Goal: Task Accomplishment & Management: Manage account settings

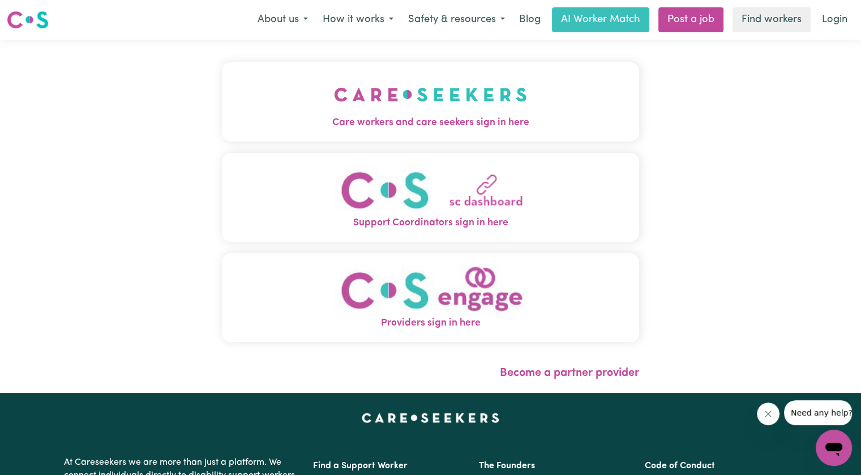
click at [439, 99] on img "Care workers and care seekers sign in here" at bounding box center [430, 95] width 193 height 42
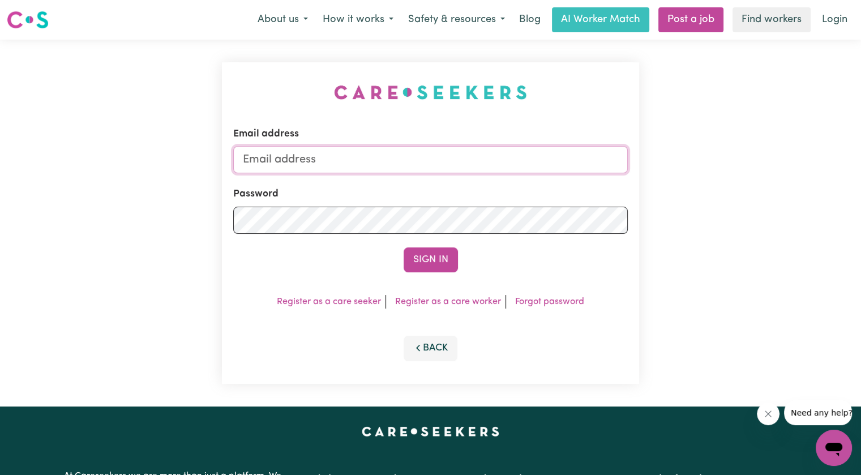
click at [412, 166] on input "Email address" at bounding box center [430, 159] width 394 height 27
type input "[PERSON_NAME][EMAIL_ADDRESS][DOMAIN_NAME]"
click at [403, 247] on button "Sign In" at bounding box center [430, 259] width 54 height 25
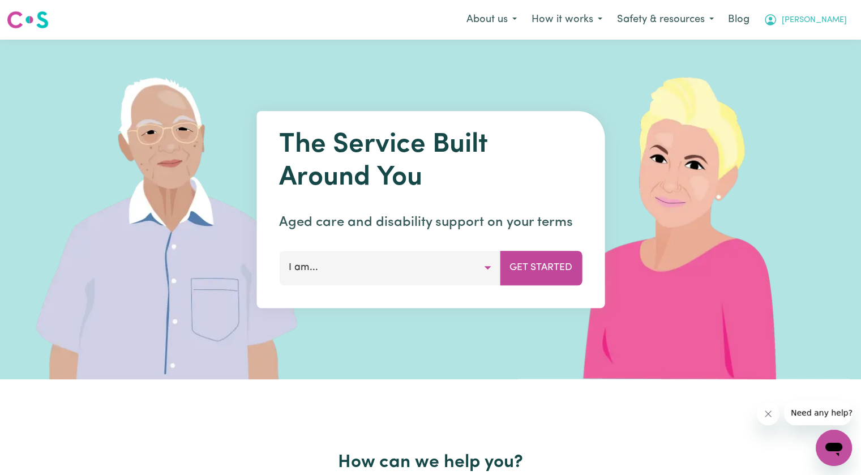
click at [819, 22] on button "[PERSON_NAME]" at bounding box center [805, 20] width 98 height 24
click at [809, 59] on link "Logout" at bounding box center [808, 65] width 89 height 22
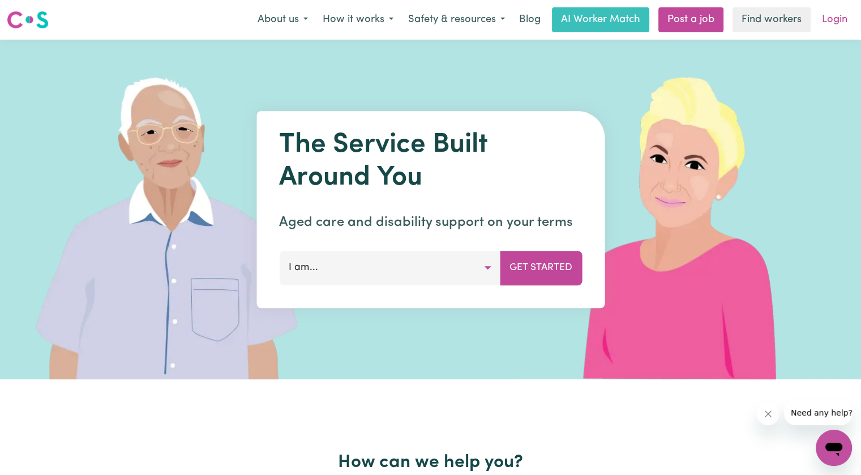
click at [835, 30] on link "Login" at bounding box center [834, 19] width 39 height 25
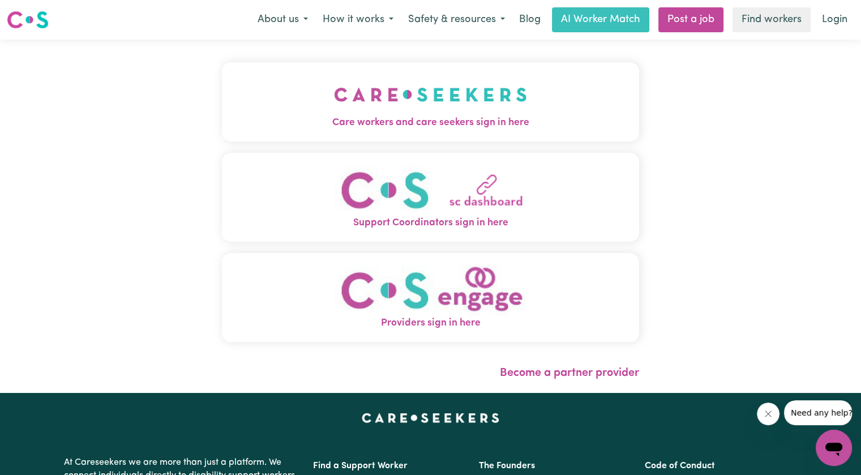
click at [422, 113] on img "Care workers and care seekers sign in here" at bounding box center [430, 95] width 193 height 42
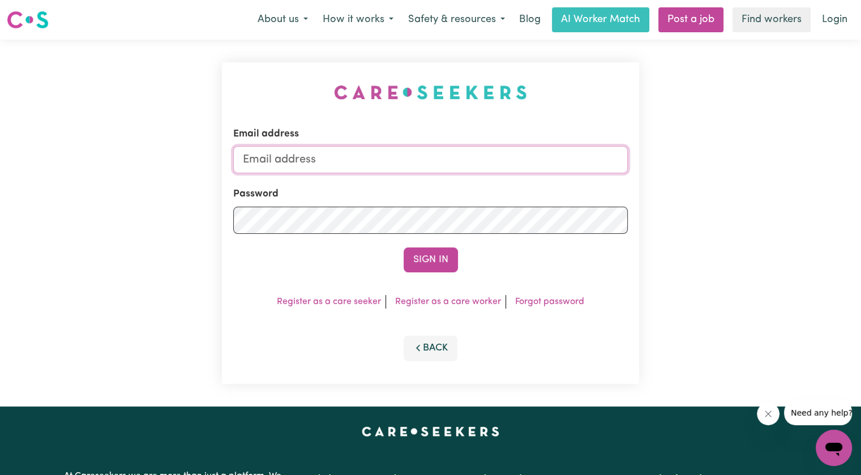
click at [382, 164] on input "Email address" at bounding box center [430, 159] width 394 height 27
click at [403, 247] on button "Sign In" at bounding box center [430, 259] width 54 height 25
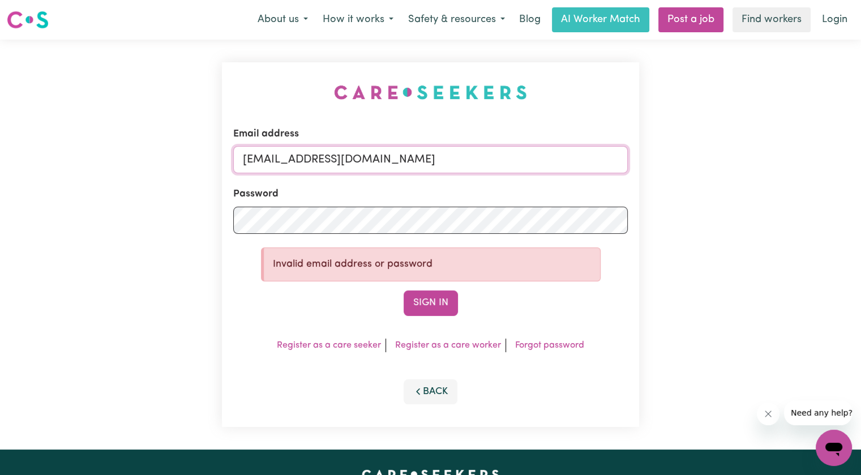
drag, startPoint x: 302, startPoint y: 161, endPoint x: 721, endPoint y: 156, distance: 418.7
click at [721, 156] on div "Email address superuser~joshuagarnvillani@careseekers.com.au Password Invalid e…" at bounding box center [430, 245] width 861 height 410
paste input "JoshuaGra"
type input "superuser~JoshuaGranvillani@careseekers.com.au"
click at [434, 300] on button "Sign In" at bounding box center [430, 302] width 54 height 25
